Goal: Task Accomplishment & Management: Manage account settings

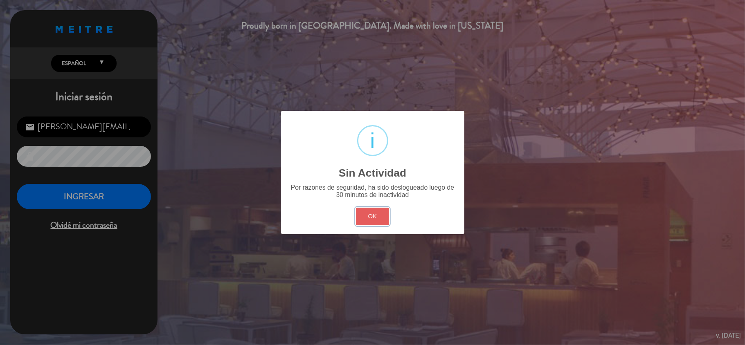
click at [369, 215] on button "OK" at bounding box center [372, 217] width 33 height 18
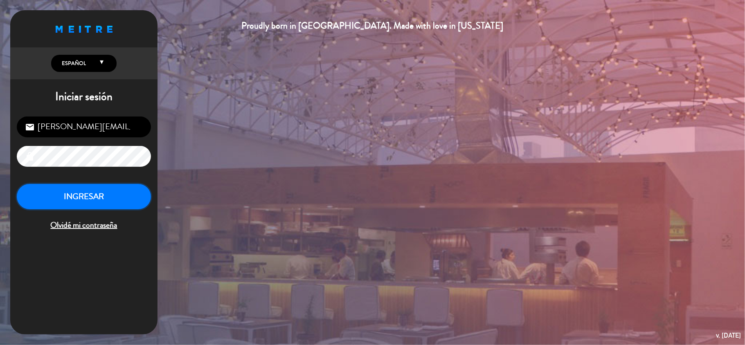
click at [106, 191] on button "INGRESAR" at bounding box center [84, 197] width 134 height 26
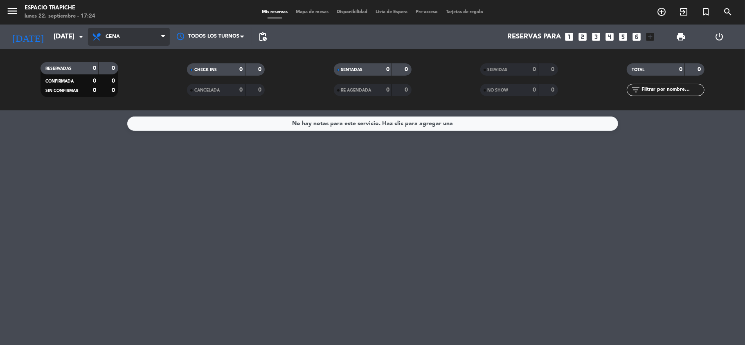
click at [117, 41] on span "Cena" at bounding box center [129, 37] width 82 height 18
click at [131, 72] on div "menu Espacio Trapiche [DATE] 22. septiembre - 17:24 Mis reservas Mapa de mesas …" at bounding box center [372, 55] width 745 height 110
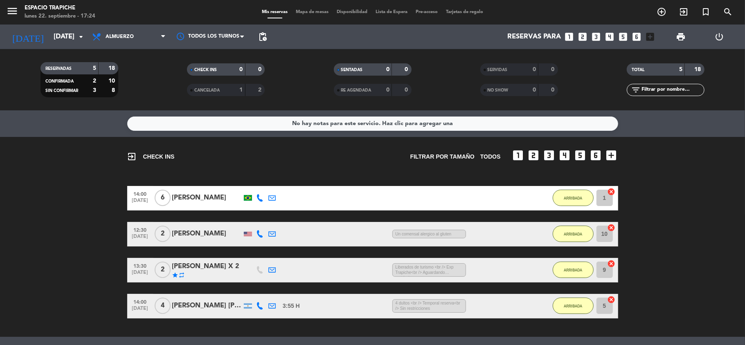
scroll to position [74, 0]
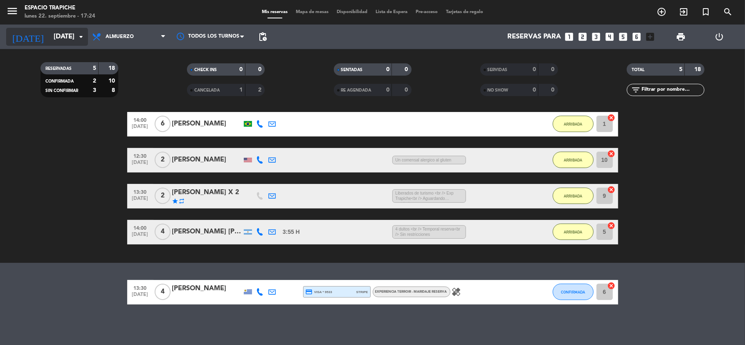
click at [74, 38] on input "[DATE]" at bounding box center [93, 37] width 88 height 16
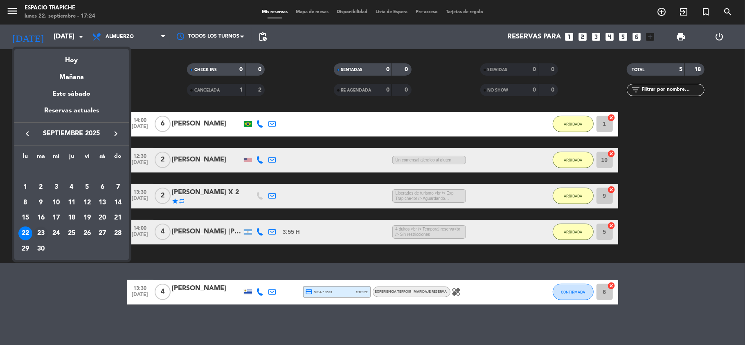
click at [39, 231] on div "23" at bounding box center [41, 234] width 14 height 14
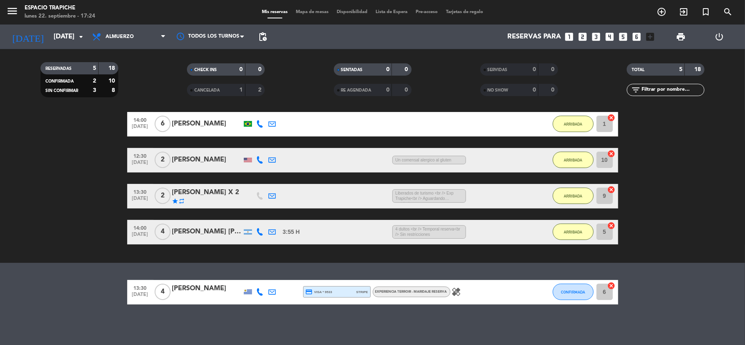
type input "[DATE]"
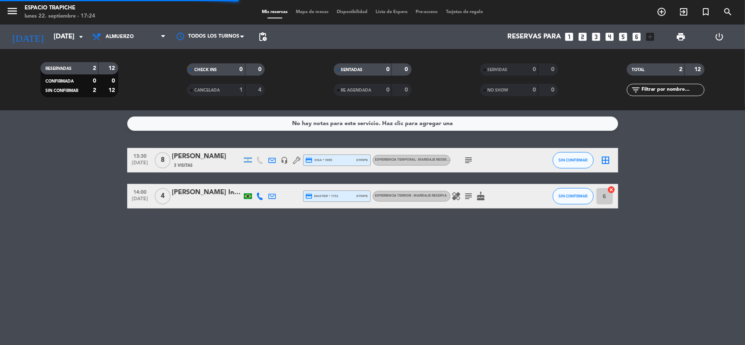
scroll to position [0, 0]
click at [318, 123] on div "No hay notas para este servicio. Haz clic para agregar una" at bounding box center [372, 123] width 161 height 9
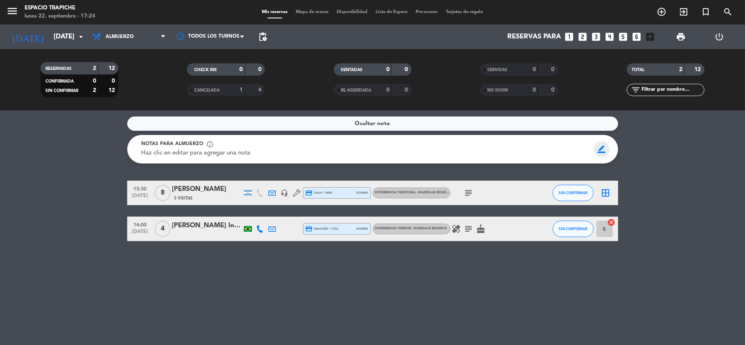
click at [604, 150] on span "border_color" at bounding box center [602, 150] width 16 height 16
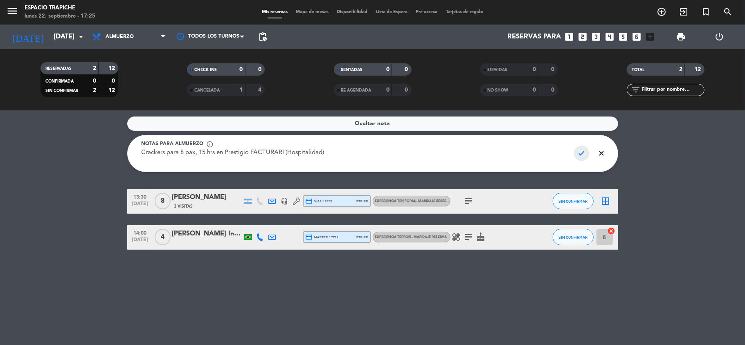
type textarea "Crackers para 8 pax, 15 hrs en Prestigio FACTURAR! (Hospitalidad)"
click at [582, 151] on span "check" at bounding box center [582, 154] width 16 height 16
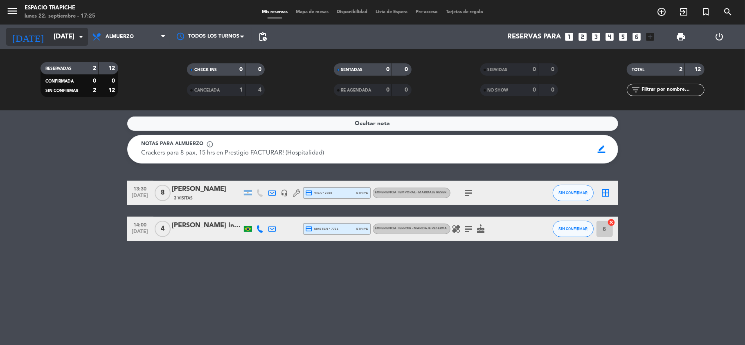
click at [79, 40] on icon "arrow_drop_down" at bounding box center [81, 37] width 10 height 10
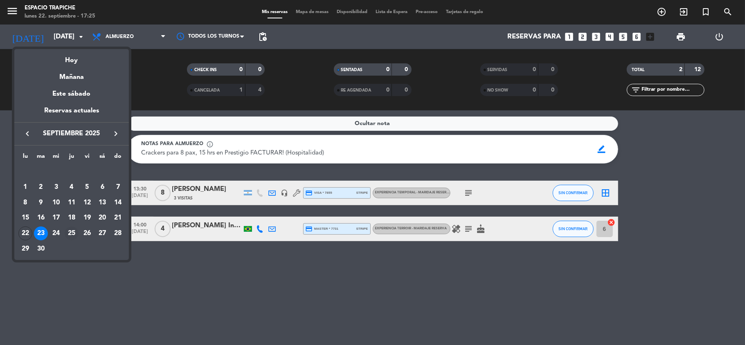
click at [71, 233] on div "25" at bounding box center [72, 234] width 14 height 14
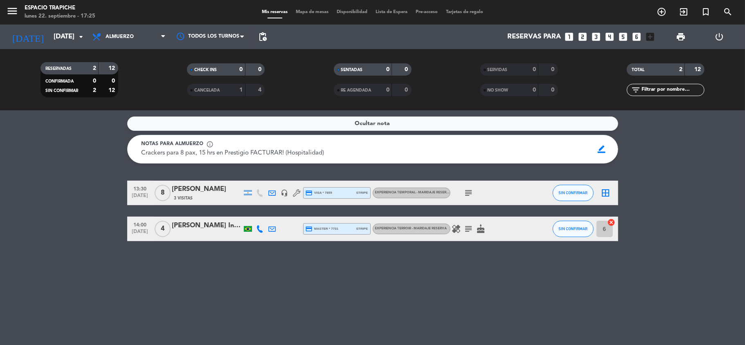
type input "[DEMOGRAPHIC_DATA][DATE]"
click at [603, 151] on span "border_color" at bounding box center [602, 150] width 16 height 16
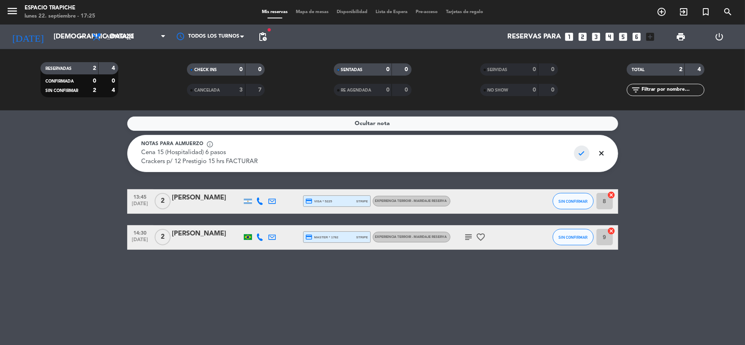
type textarea "Cena 15 (Hospitalidad) 6 pasos Crackers p/ 12 Prestigio 15 hrs FACTURAR"
click at [580, 147] on span "check" at bounding box center [582, 154] width 16 height 16
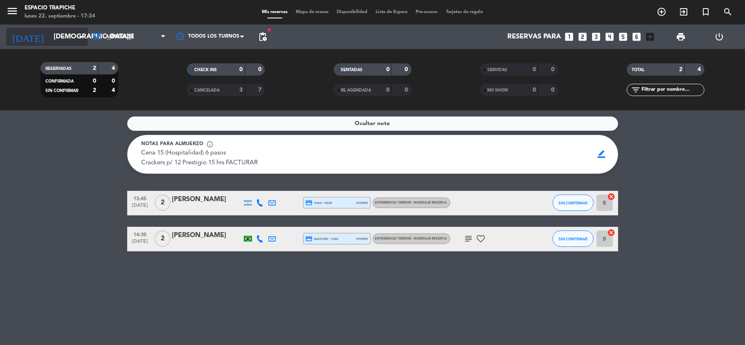
click at [69, 35] on input "[DEMOGRAPHIC_DATA][DATE]" at bounding box center [93, 37] width 88 height 16
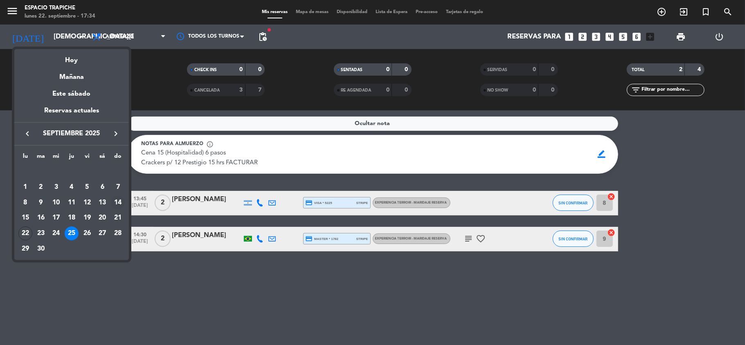
click at [118, 203] on div "14" at bounding box center [118, 203] width 14 height 14
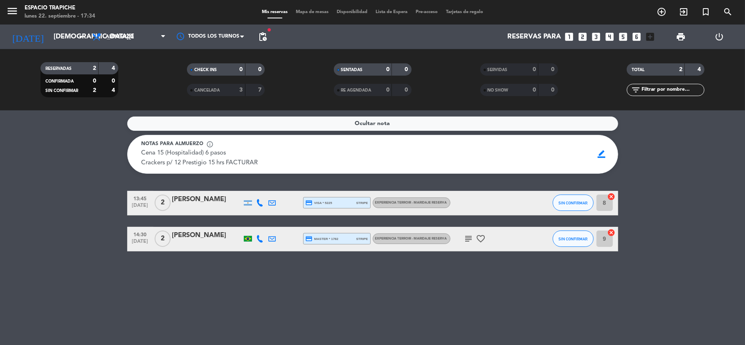
type input "[DATE]"
